Goal: Task Accomplishment & Management: Use online tool/utility

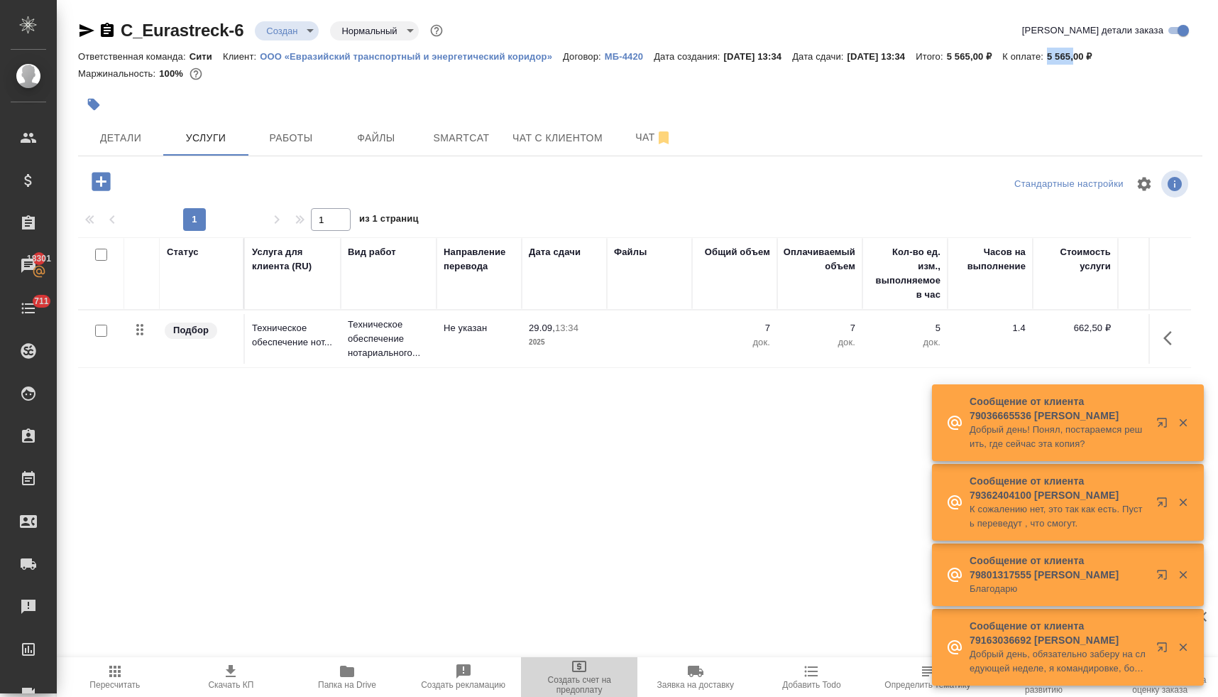
click at [580, 680] on span "Создать счет на предоплату" at bounding box center [579, 684] width 99 height 20
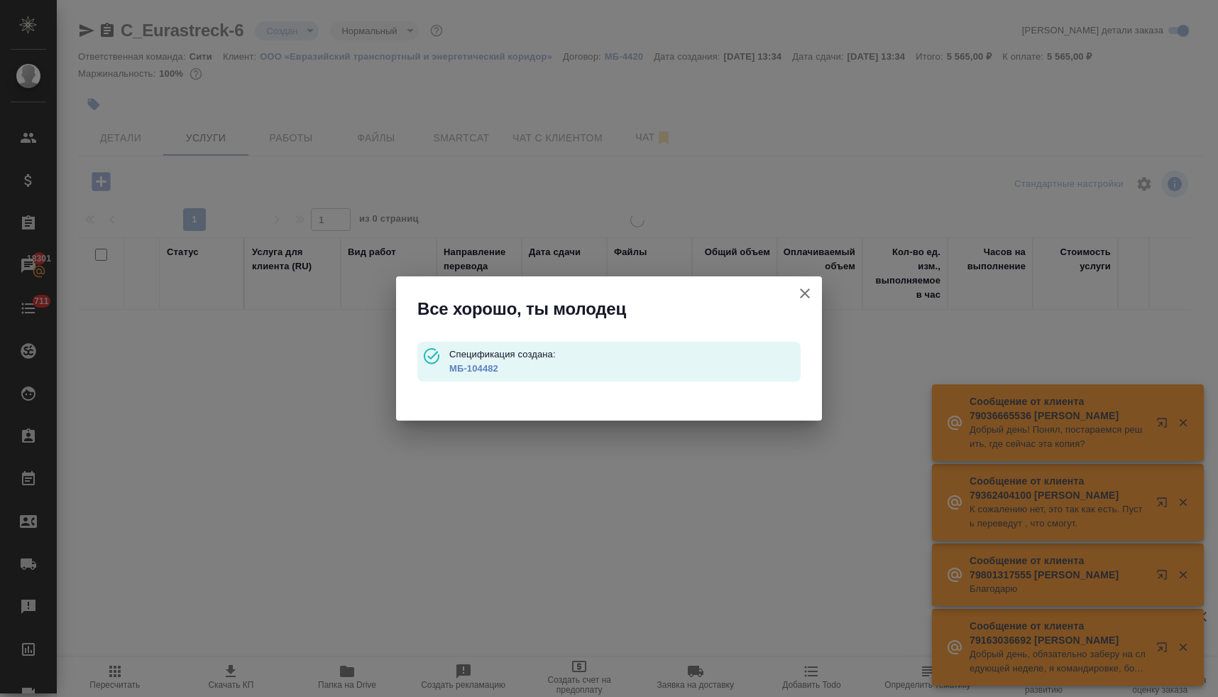
type input "waitingForPrepayment"
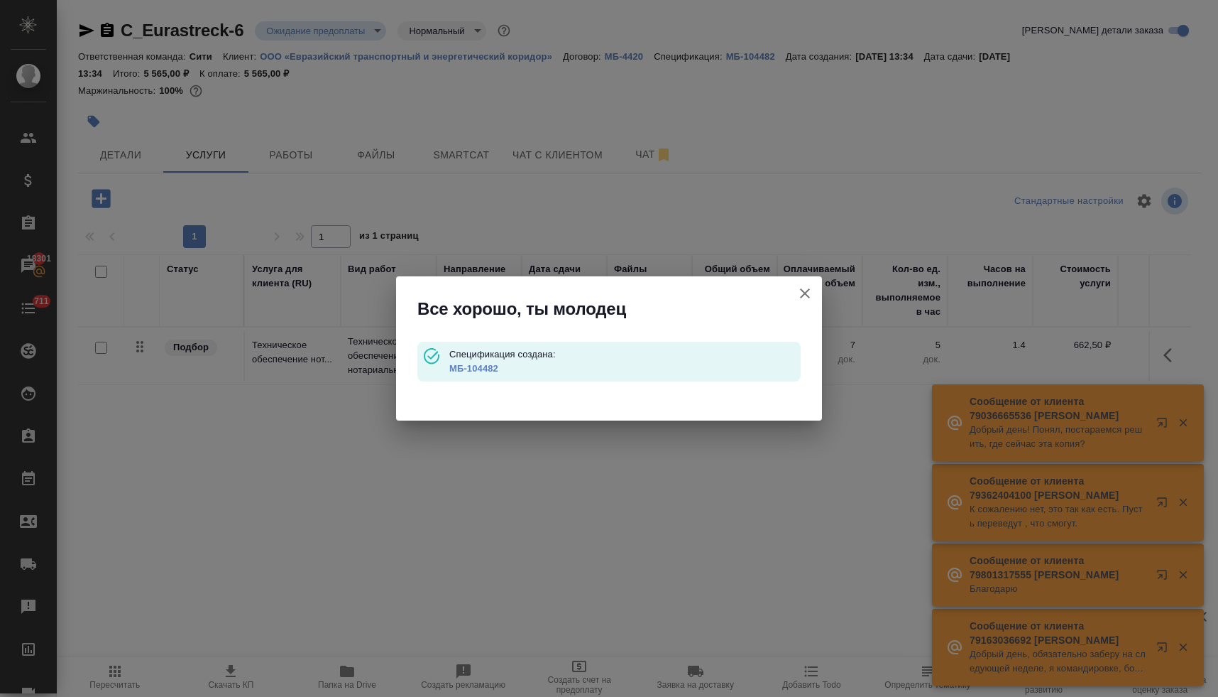
click at [484, 366] on link "МБ-104482" at bounding box center [473, 368] width 49 height 11
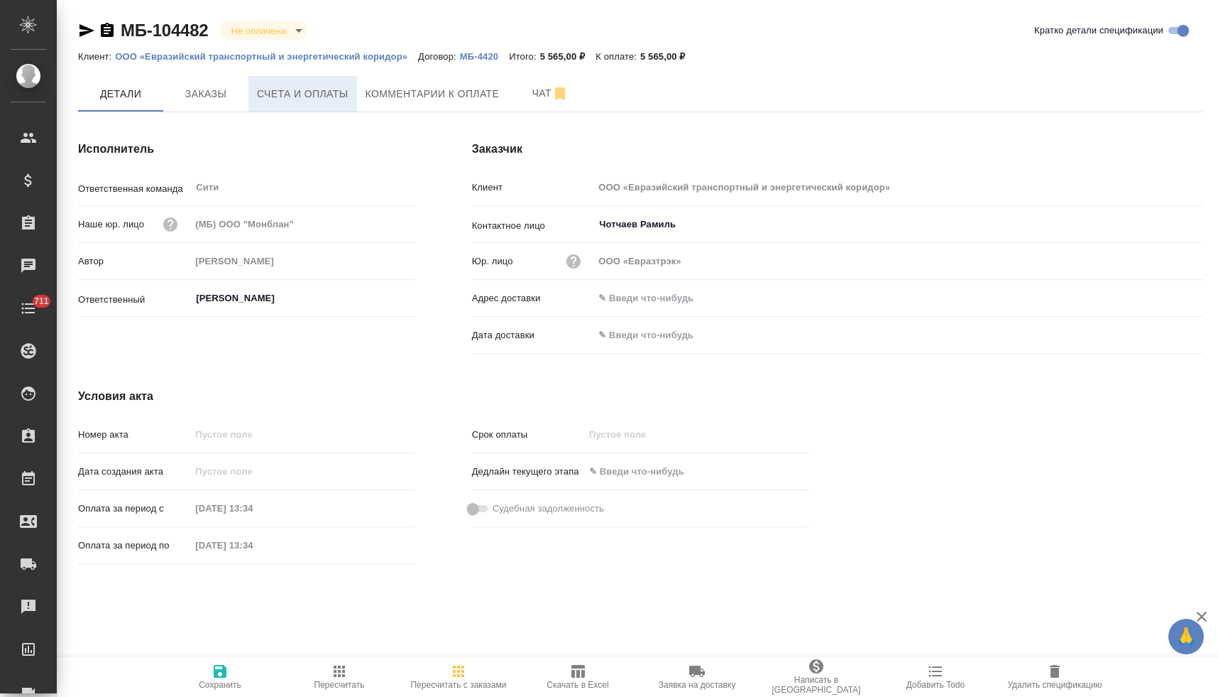
click at [302, 97] on span "Счета и оплаты" at bounding box center [303, 94] width 92 height 18
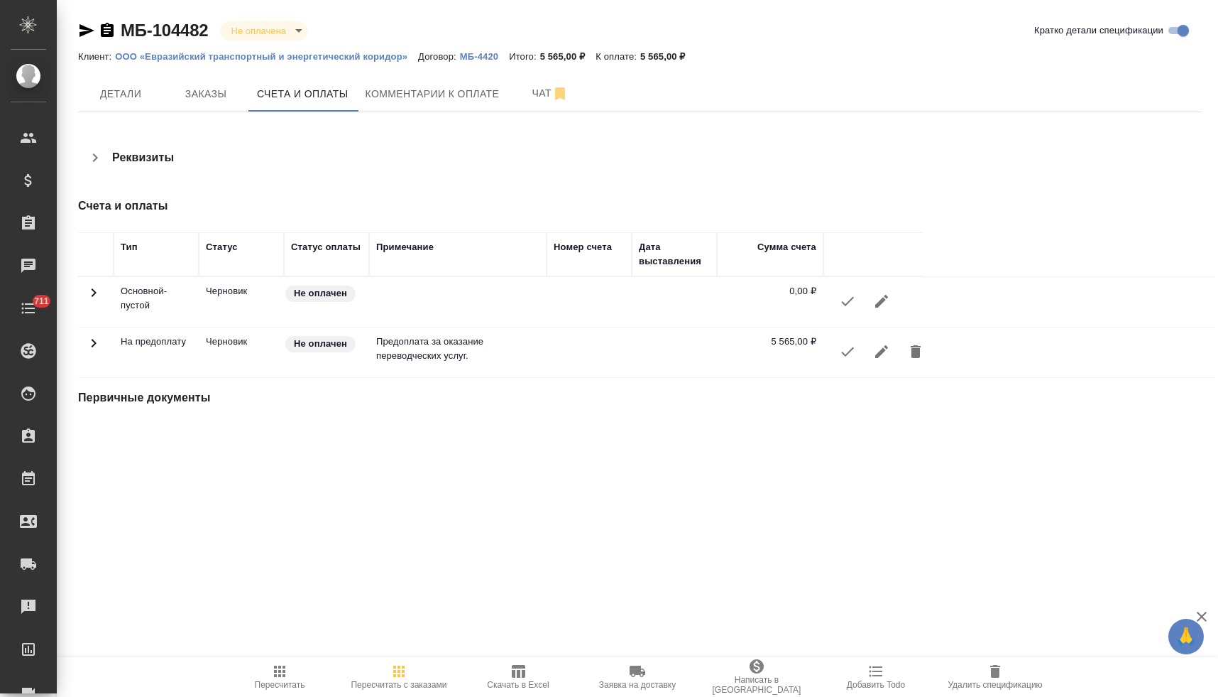
click at [848, 359] on icon "button" at bounding box center [847, 351] width 17 height 17
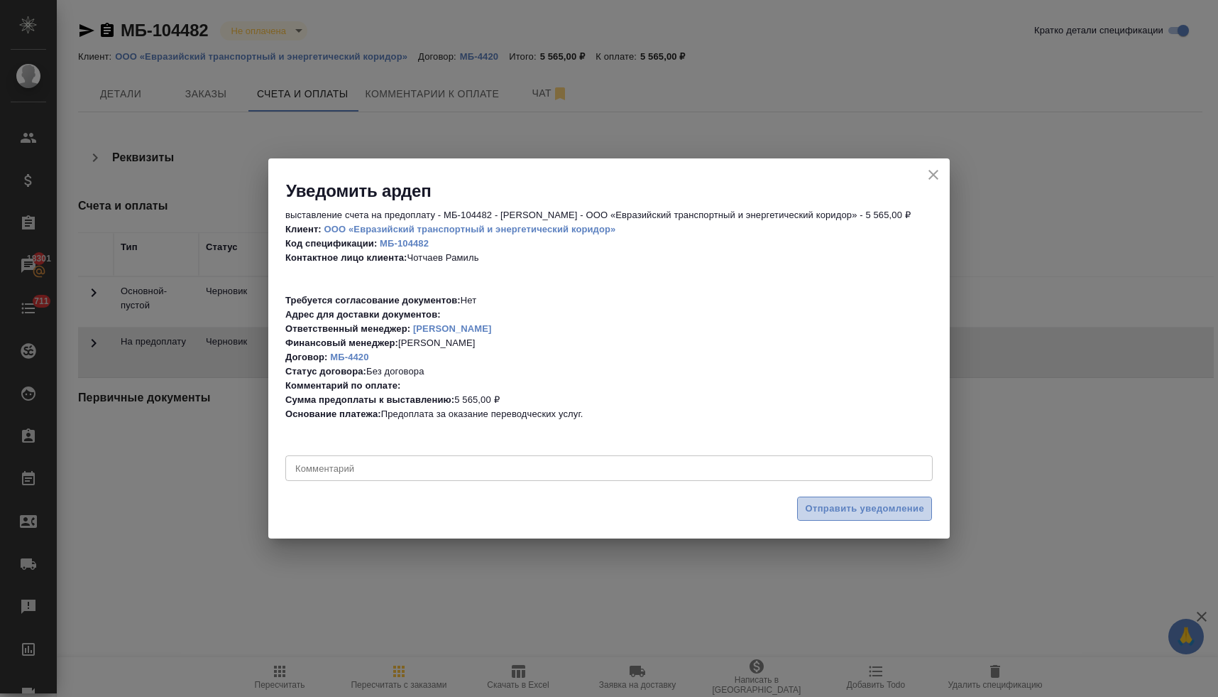
click at [861, 506] on span "Отправить уведомление" at bounding box center [864, 509] width 119 height 16
